Goal: Navigation & Orientation: Find specific page/section

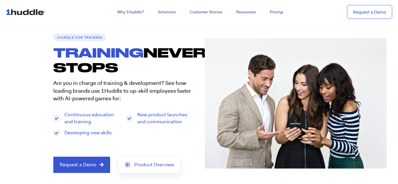
scroll to position [20, 0]
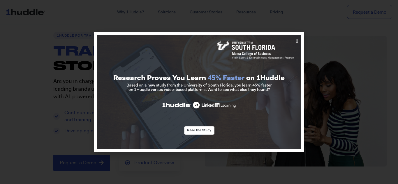
click at [362, 40] on div at bounding box center [199, 92] width 398 height 184
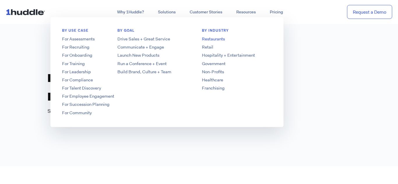
click at [213, 40] on link "Restaurants" at bounding box center [236, 39] width 93 height 6
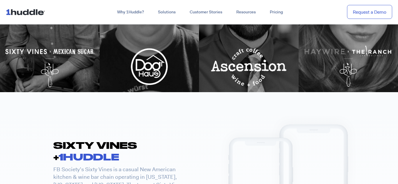
scroll to position [309, 0]
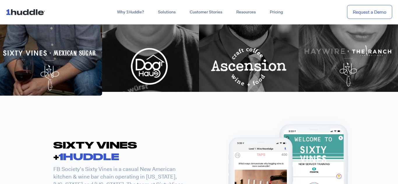
click at [72, 57] on div at bounding box center [49, 16] width 105 height 159
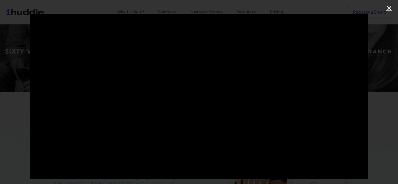
click at [392, 9] on link "Close (Esc)" at bounding box center [389, 8] width 9 height 9
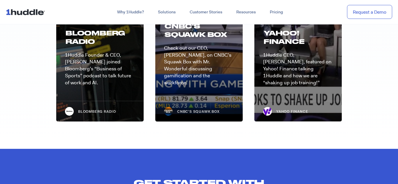
scroll to position [2141, 0]
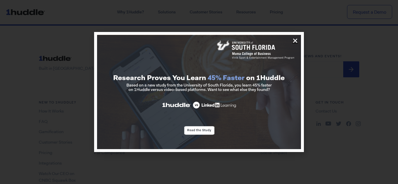
click at [296, 40] on icon "Close" at bounding box center [295, 41] width 6 height 6
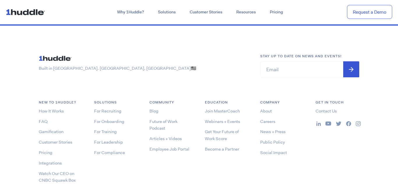
scroll to position [0, 0]
